Goal: Task Accomplishment & Management: Use online tool/utility

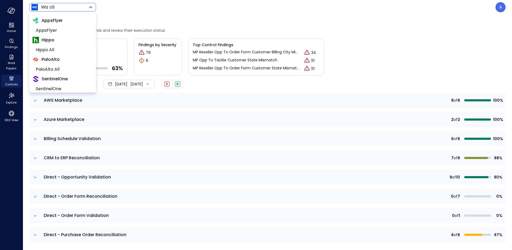
click at [53, 7] on body "Home Findings Work Papers Controls Explore 360 View Wiz US ****** ​ A Controls …" at bounding box center [256, 125] width 512 height 250
click at [53, 69] on span "PaloAlto All" at bounding box center [62, 69] width 53 height 6
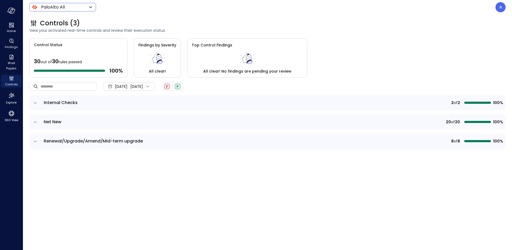
click at [51, 8] on body "Home Findings Work Papers Controls Explore 360 View PaloAlto All ******* ​ A Co…" at bounding box center [256, 125] width 512 height 250
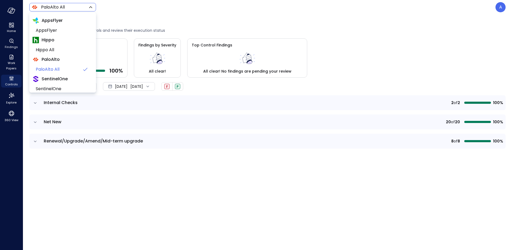
click at [35, 104] on div at bounding box center [256, 125] width 512 height 250
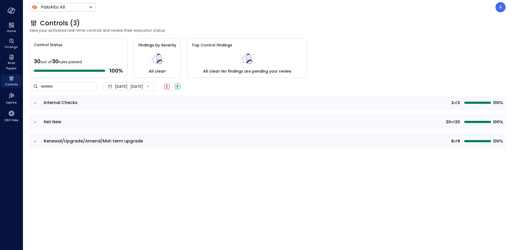
click at [34, 101] on icon "expand row" at bounding box center [35, 102] width 5 height 5
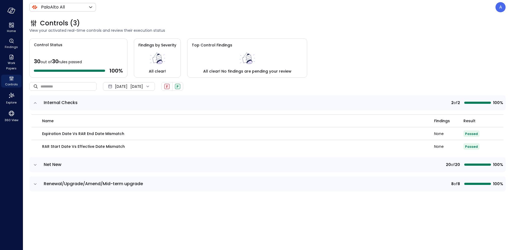
click at [34, 102] on icon "expand row" at bounding box center [35, 102] width 5 height 5
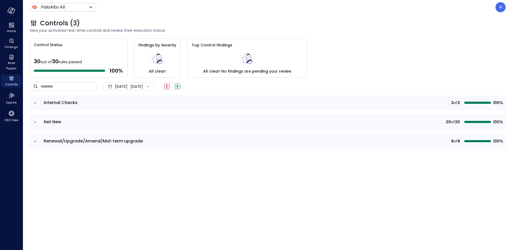
click at [34, 123] on icon "expand row" at bounding box center [35, 121] width 5 height 5
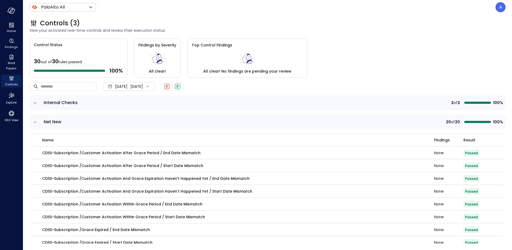
click at [34, 123] on icon "expand row" at bounding box center [35, 121] width 5 height 5
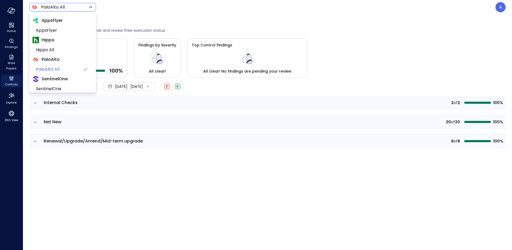
click at [53, 9] on body "Home Findings Work Papers Controls Explore 360 View PaloAlto All ******* ​ A Co…" at bounding box center [256, 125] width 512 height 250
click at [55, 79] on span "SentinelOne" at bounding box center [62, 78] width 53 height 6
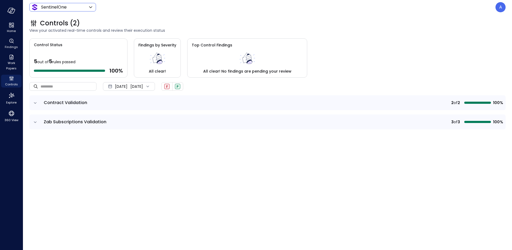
click at [33, 103] on icon "expand row" at bounding box center [35, 102] width 5 height 5
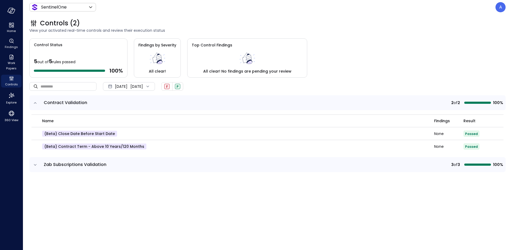
click at [33, 103] on icon "expand row" at bounding box center [35, 102] width 5 height 5
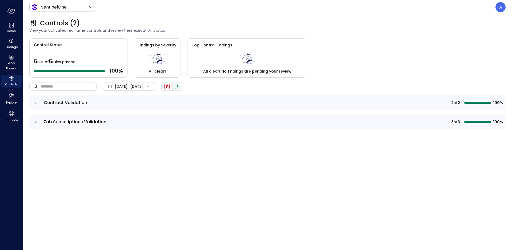
click at [33, 122] on icon "expand row" at bounding box center [35, 121] width 5 height 5
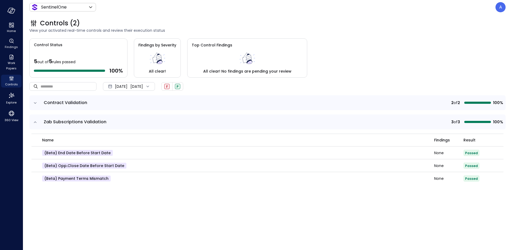
click at [34, 122] on icon "expand row" at bounding box center [35, 121] width 5 height 5
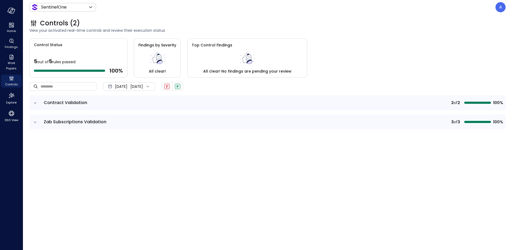
click at [35, 123] on icon "expand row" at bounding box center [35, 121] width 5 height 5
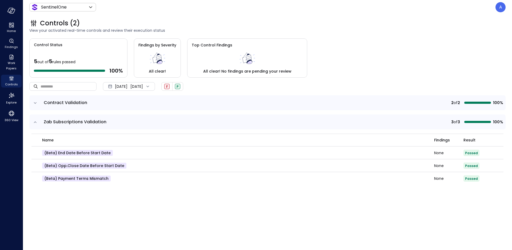
click at [35, 123] on icon "expand row" at bounding box center [35, 121] width 5 height 5
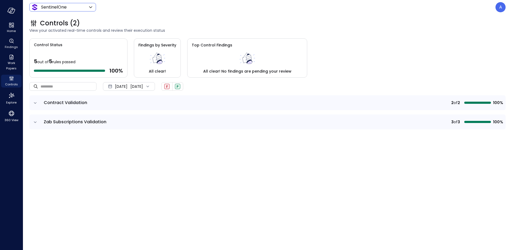
click at [61, 9] on body "Home Findings Work Papers Controls Explore 360 View SentinelOne ******* ​ A Con…" at bounding box center [256, 125] width 512 height 250
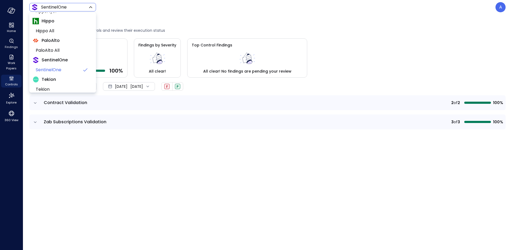
scroll to position [50, 0]
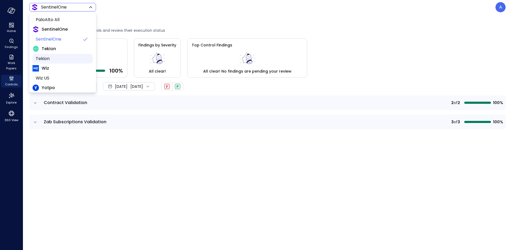
click at [41, 58] on span "Tekion" at bounding box center [62, 58] width 53 height 6
type input "*******"
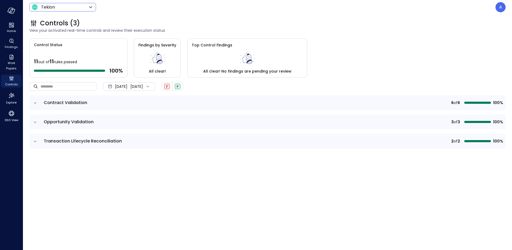
click at [34, 102] on icon "expand row" at bounding box center [35, 102] width 5 height 5
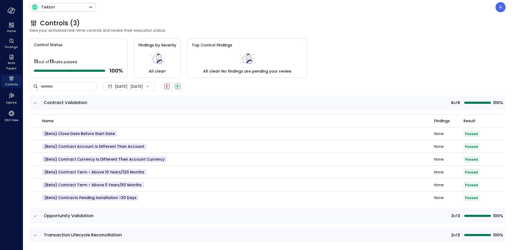
click at [34, 102] on icon "expand row" at bounding box center [35, 102] width 5 height 5
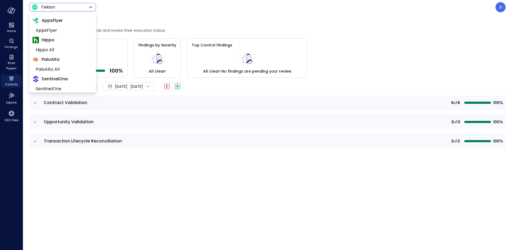
click at [53, 10] on body "Home Findings Work Papers Controls Explore 360 View Tekion ******* ​ A Controls…" at bounding box center [256, 125] width 512 height 250
click at [61, 30] on span "AppsFlyer" at bounding box center [62, 30] width 53 height 6
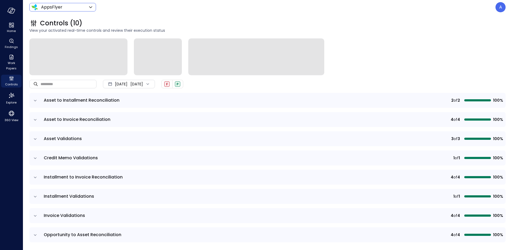
click at [35, 101] on icon "expand row" at bounding box center [35, 100] width 5 height 5
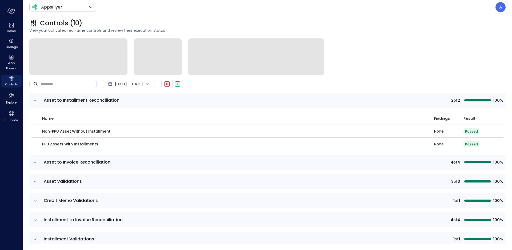
click at [35, 101] on icon "expand row" at bounding box center [35, 100] width 5 height 5
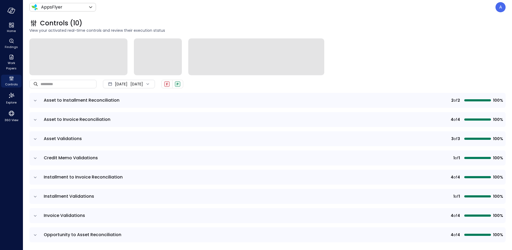
click at [33, 119] on icon "expand row" at bounding box center [35, 119] width 5 height 5
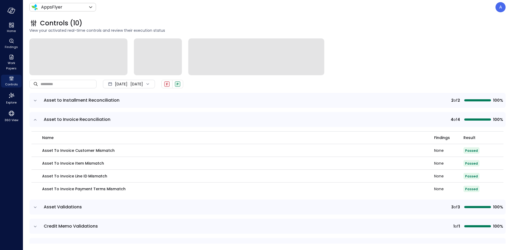
click at [33, 119] on icon "expand row" at bounding box center [35, 119] width 5 height 5
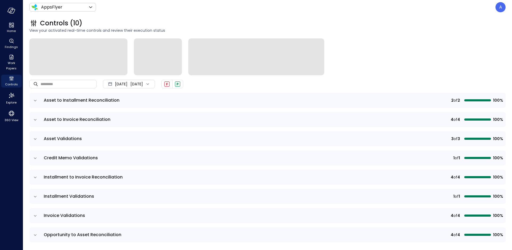
click at [36, 141] on icon "expand row" at bounding box center [35, 138] width 5 height 5
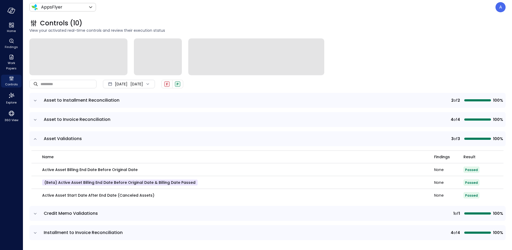
click at [36, 141] on icon "expand row" at bounding box center [35, 138] width 5 height 5
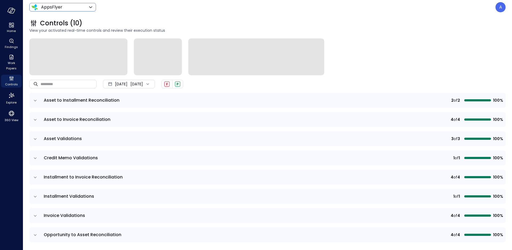
click at [60, 6] on body "Home Findings Work Papers Controls Explore 360 View AppsFlyer ******* ​ A Contr…" at bounding box center [256, 125] width 512 height 250
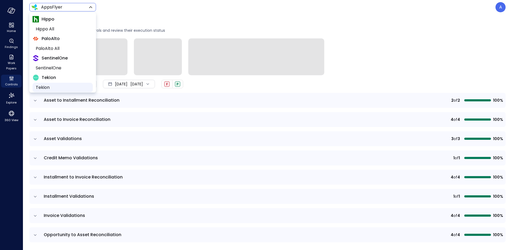
scroll to position [21, 0]
click at [54, 85] on span "Tekion" at bounding box center [62, 87] width 53 height 6
type input "*******"
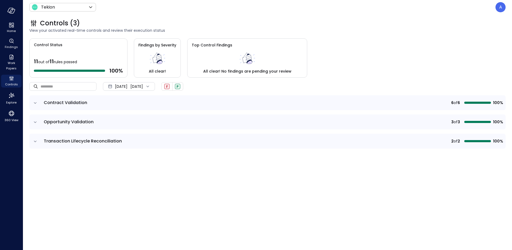
click at [38, 123] on icon "expand row" at bounding box center [35, 121] width 5 height 5
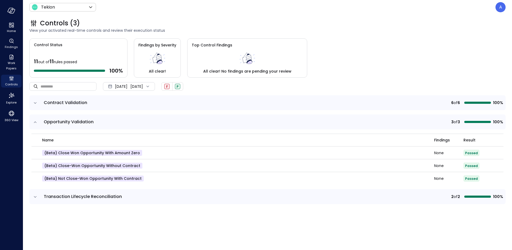
click at [37, 122] on icon "expand row" at bounding box center [35, 121] width 5 height 5
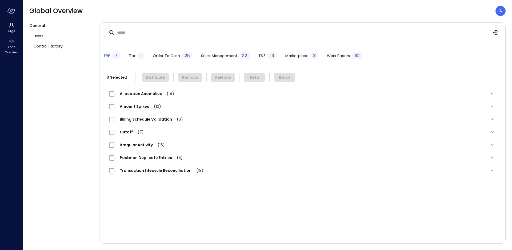
click at [157, 55] on span "Order to Cash" at bounding box center [166, 56] width 27 height 6
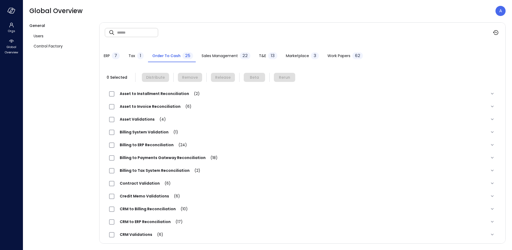
click at [126, 33] on input "text" at bounding box center [137, 32] width 41 height 14
type input "*****"
click at [151, 105] on span "Asset to Invoice Reconciliation (1)" at bounding box center [154, 106] width 81 height 5
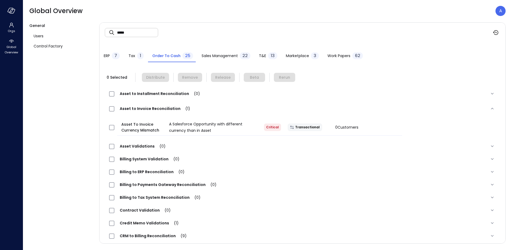
click at [139, 109] on span "Asset to Invoice Reconciliation (1)" at bounding box center [154, 108] width 81 height 5
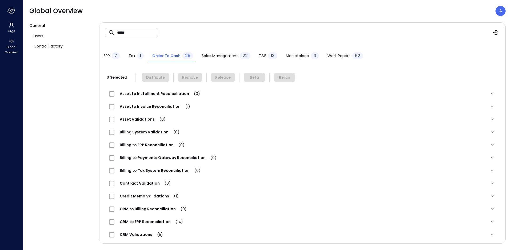
click at [129, 34] on input "*****" at bounding box center [137, 32] width 41 height 14
click at [138, 108] on span "Asset to Invoice Reconciliation (1)" at bounding box center [154, 106] width 81 height 5
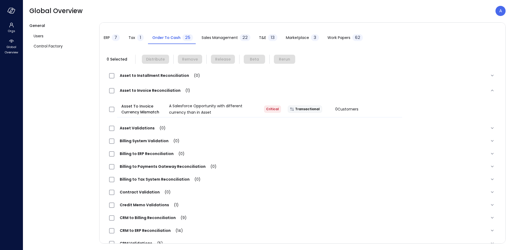
scroll to position [64, 0]
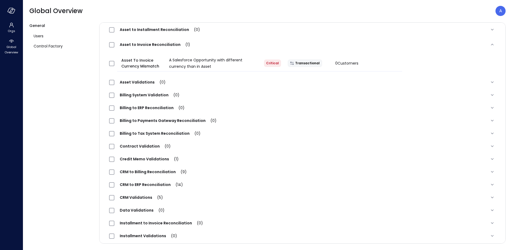
click at [139, 161] on div "Credit Memo Validations (1)" at bounding box center [146, 159] width 75 height 6
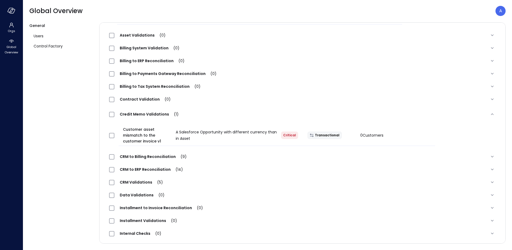
scroll to position [0, 0]
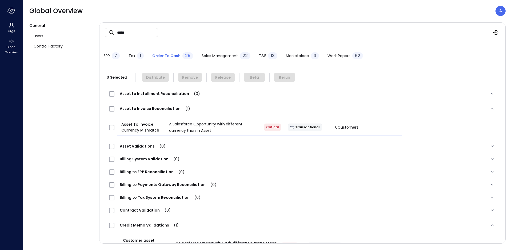
click at [104, 55] on span "ERP" at bounding box center [107, 56] width 6 height 6
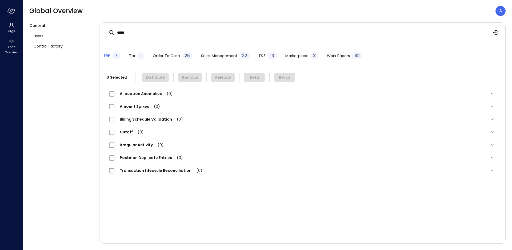
click at [138, 171] on span "Transaction Lifecycle Reconciliation (0)" at bounding box center [160, 170] width 93 height 5
click at [132, 32] on input "*****" at bounding box center [137, 32] width 41 height 14
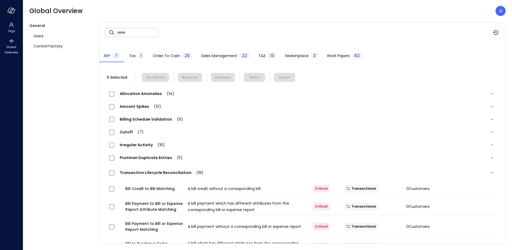
click at [132, 174] on span "Transaction Lifecycle Reconciliation (18)" at bounding box center [161, 172] width 94 height 5
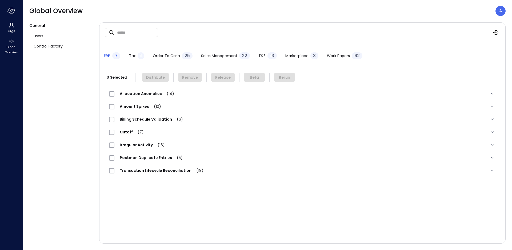
click at [137, 93] on span "Allocation Anomalies (14)" at bounding box center [146, 93] width 65 height 5
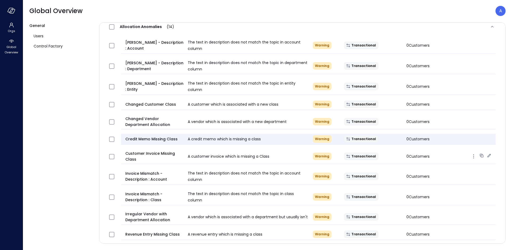
scroll to position [70, 0]
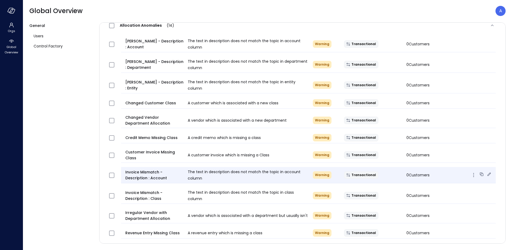
click at [470, 174] on icon "button" at bounding box center [473, 175] width 6 height 6
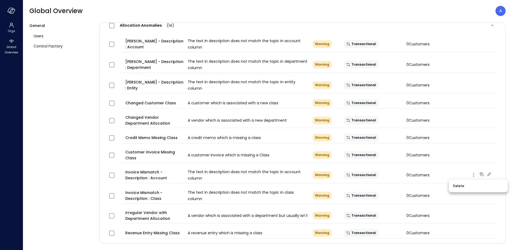
click at [460, 149] on div at bounding box center [256, 125] width 512 height 250
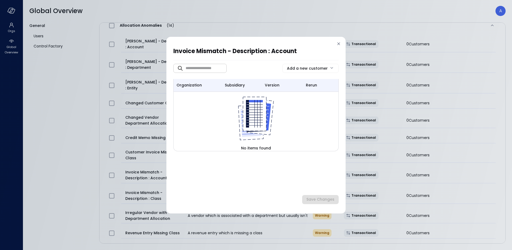
click at [341, 43] on icon at bounding box center [338, 43] width 5 height 5
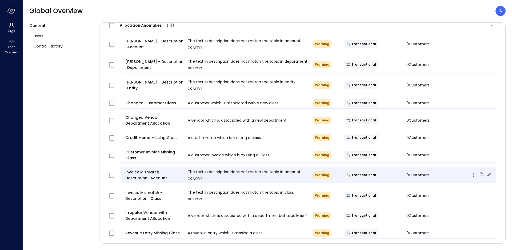
click at [486, 173] on icon at bounding box center [488, 173] width 5 height 5
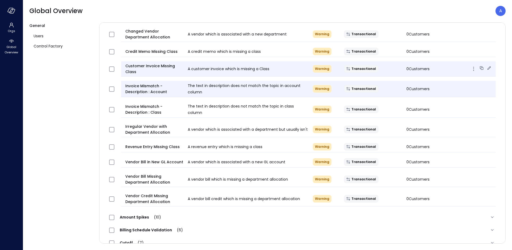
scroll to position [206, 0]
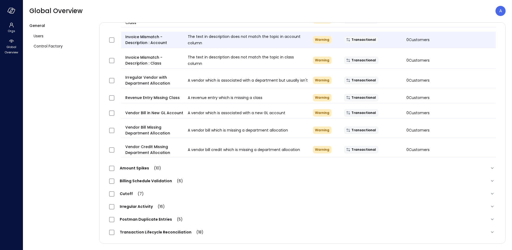
click at [130, 163] on div "Amount Spikes (10)" at bounding box center [302, 168] width 395 height 13
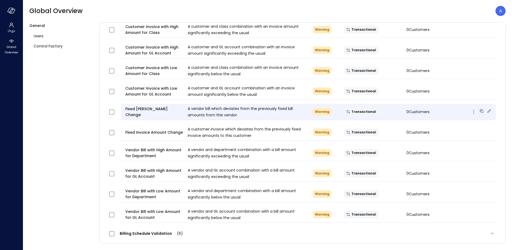
scroll to position [417, 0]
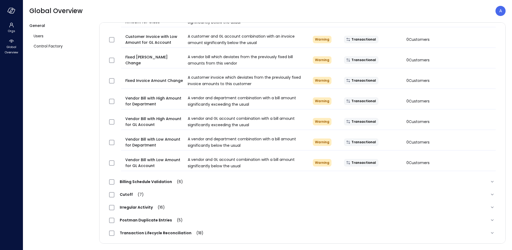
click at [129, 193] on span "Cutoff (7)" at bounding box center [131, 194] width 35 height 5
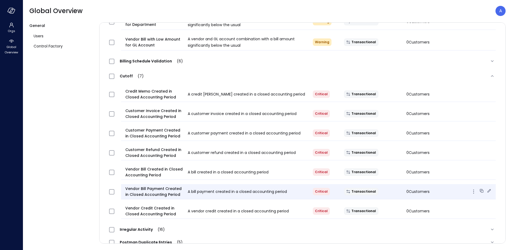
scroll to position [558, 0]
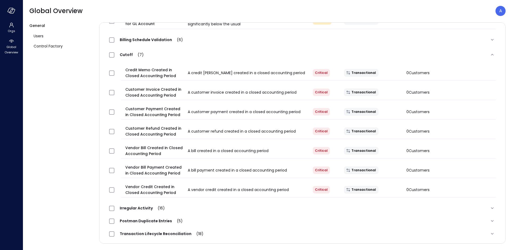
click at [142, 219] on span "Postman Duplicate Entries (5)" at bounding box center [151, 220] width 74 height 5
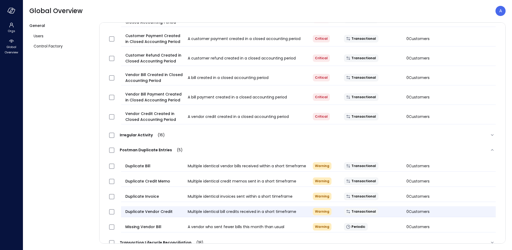
scroll to position [641, 0]
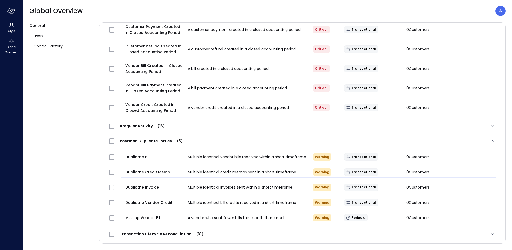
click at [141, 233] on span "Transaction Lifecycle Reconciliation (18)" at bounding box center [161, 233] width 94 height 5
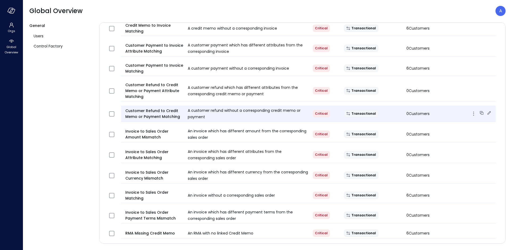
scroll to position [998, 0]
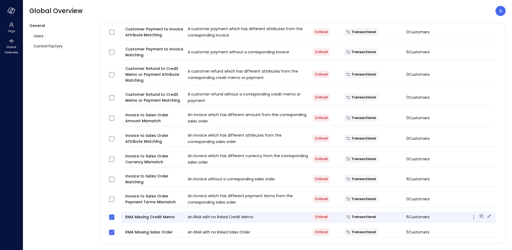
click at [486, 213] on icon at bounding box center [488, 215] width 5 height 5
click at [110, 230] on span at bounding box center [111, 232] width 5 height 5
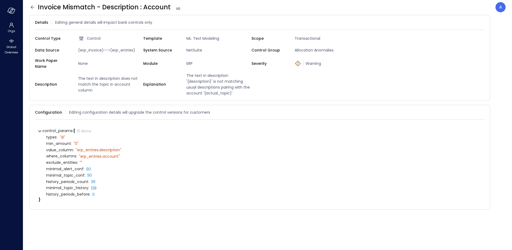
click at [124, 50] on span "(erp_invoice)-->(erp_entries)" at bounding box center [109, 50] width 67 height 6
copy span "erp_entries"
